Goal: Find specific page/section: Find specific page/section

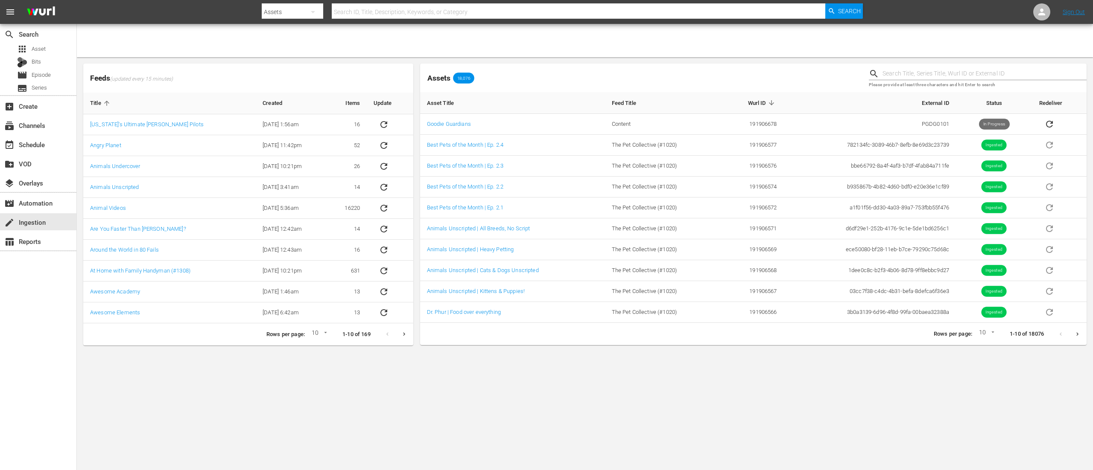
click at [368, 13] on input "text" at bounding box center [578, 12] width 493 height 20
type input "pgdg"
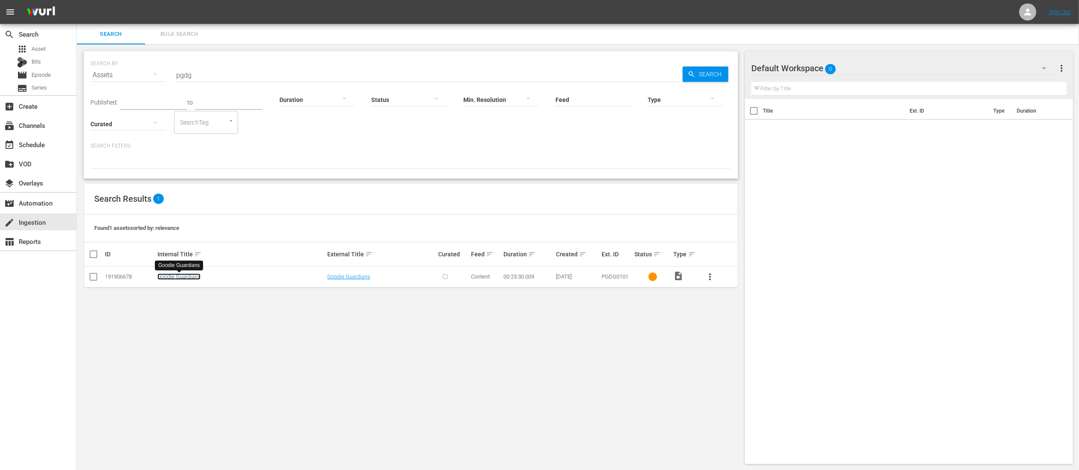
click at [184, 278] on link "Goodie Guardians" at bounding box center [178, 277] width 43 height 6
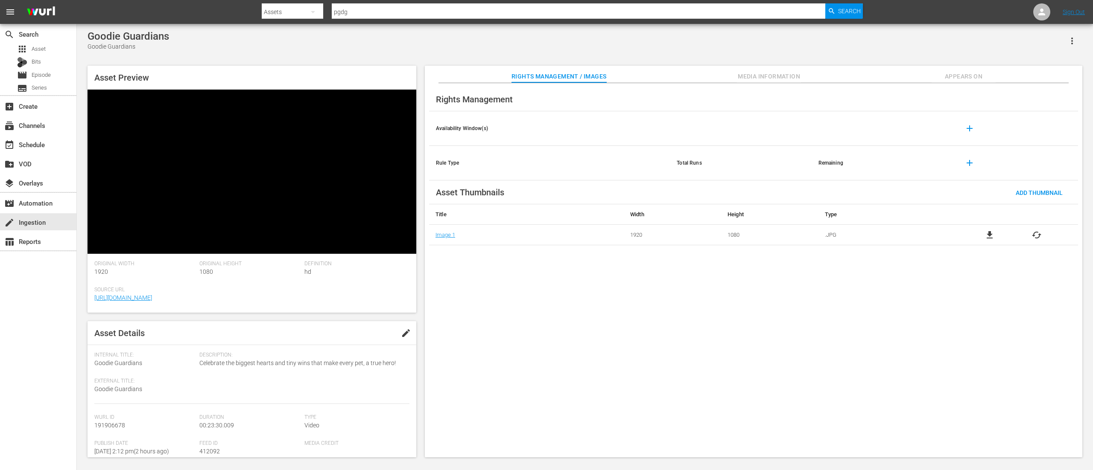
click at [778, 78] on span "Media Information" at bounding box center [769, 76] width 64 height 11
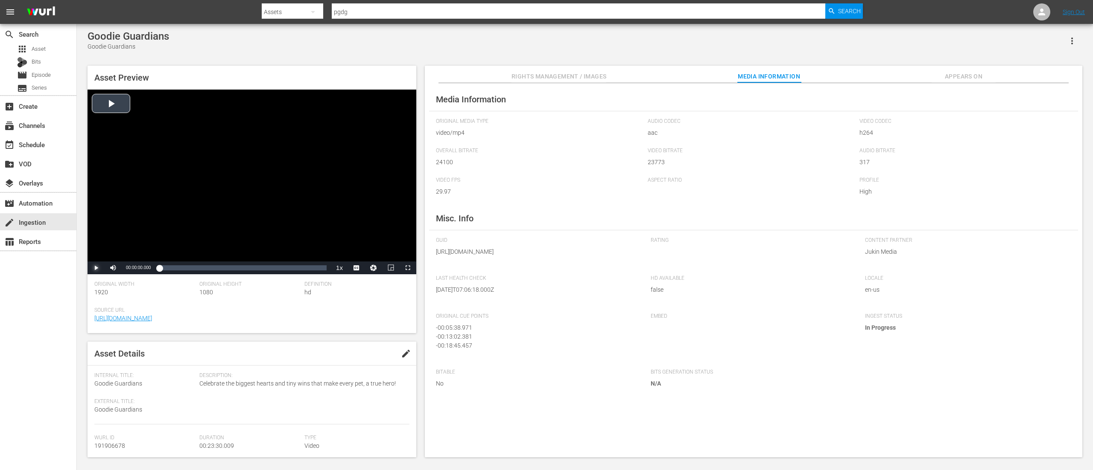
click at [96, 268] on span "Video Player" at bounding box center [96, 268] width 0 height 0
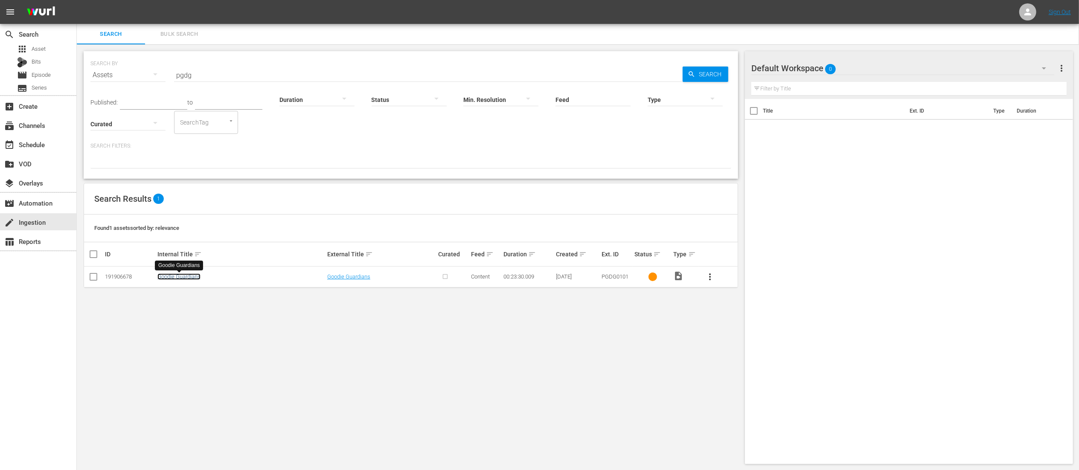
click at [185, 280] on link "Goodie Guardians" at bounding box center [178, 277] width 43 height 6
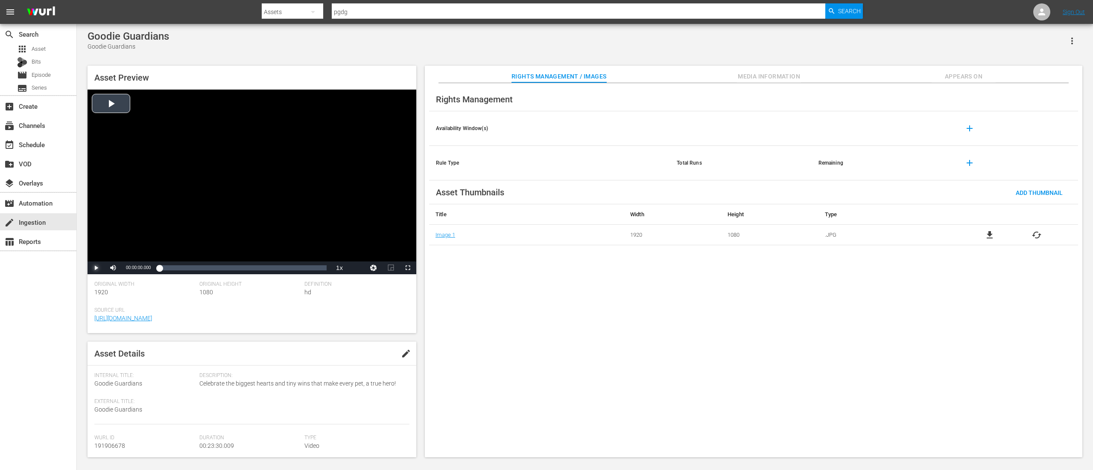
click at [96, 268] on span "Video Player" at bounding box center [96, 268] width 0 height 0
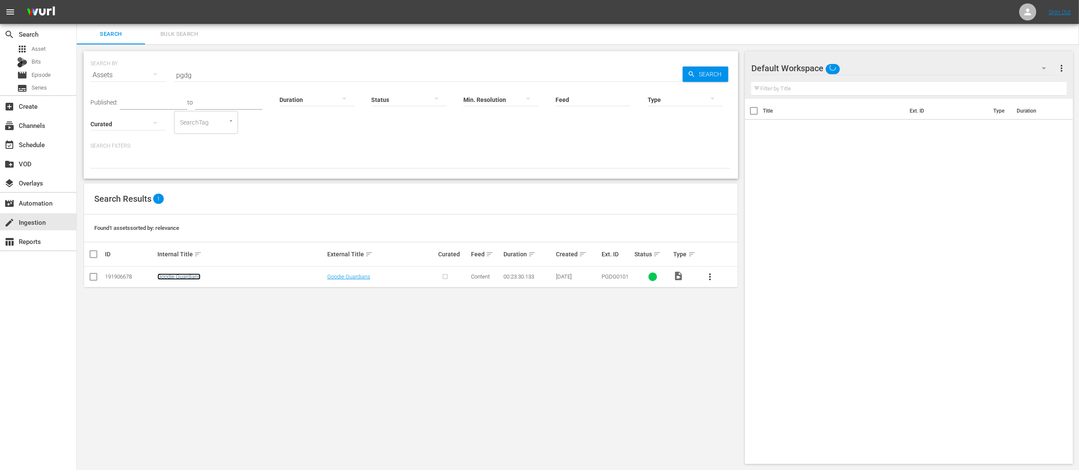
click at [198, 278] on link "Goodie Guardians" at bounding box center [178, 277] width 43 height 6
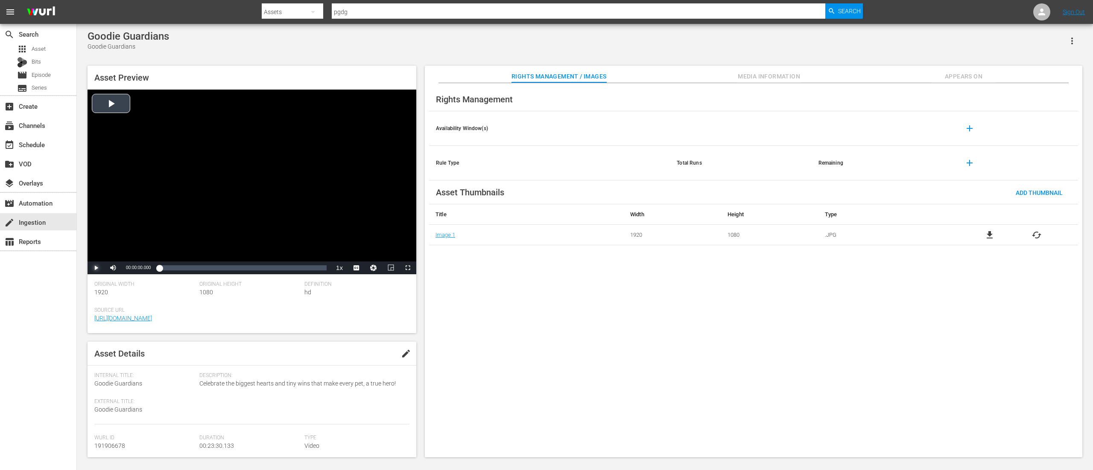
click at [96, 268] on span "Video Player" at bounding box center [96, 268] width 0 height 0
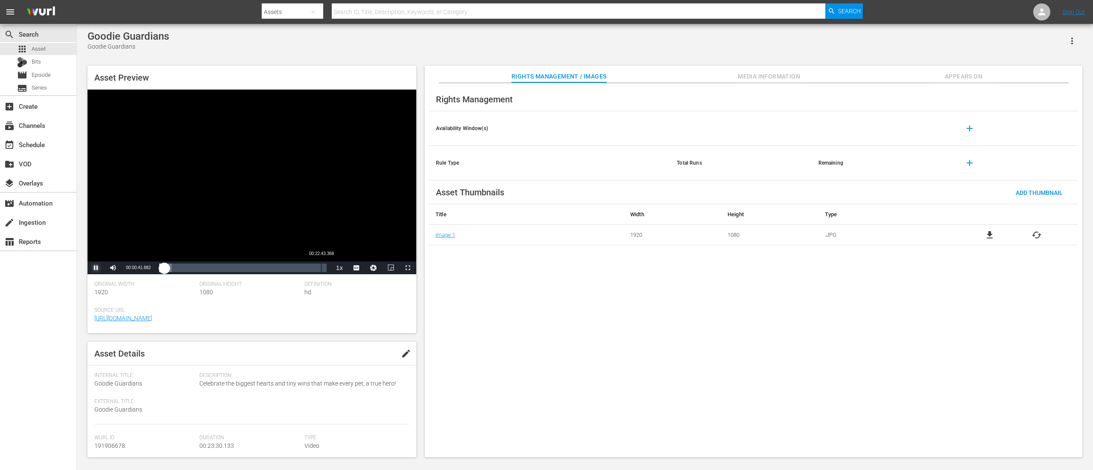
click at [321, 271] on div "00:22:43.368" at bounding box center [321, 268] width 0 height 9
